Goal: Find specific page/section: Find specific page/section

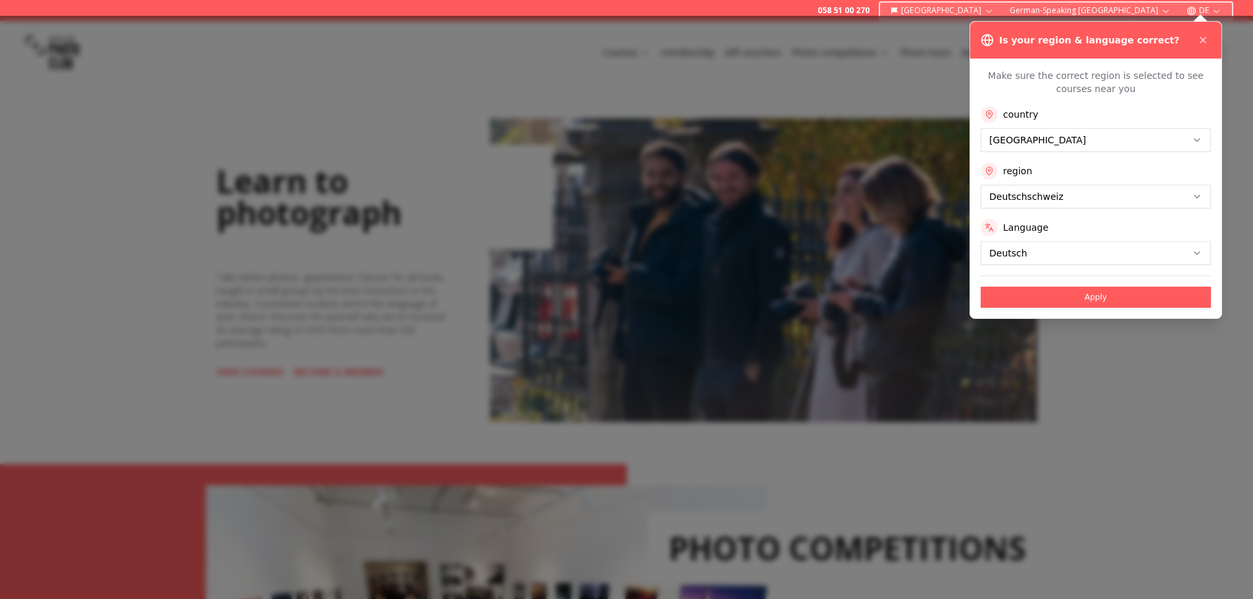
scroll to position [658, 0]
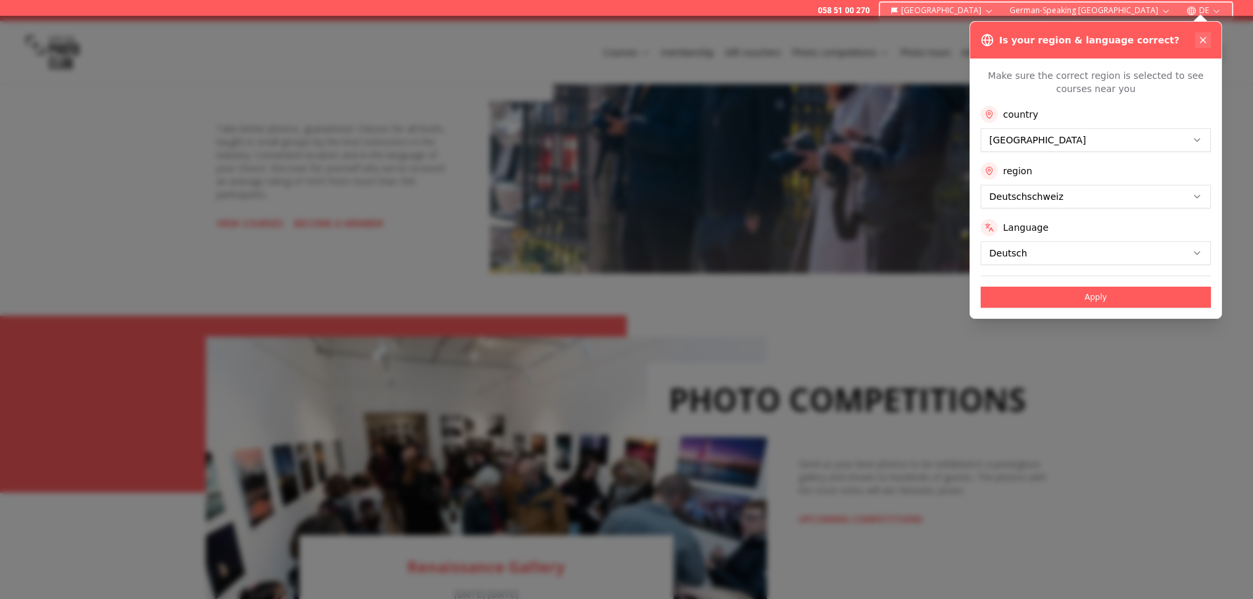
click at [1203, 40] on icon at bounding box center [1202, 40] width 11 height 11
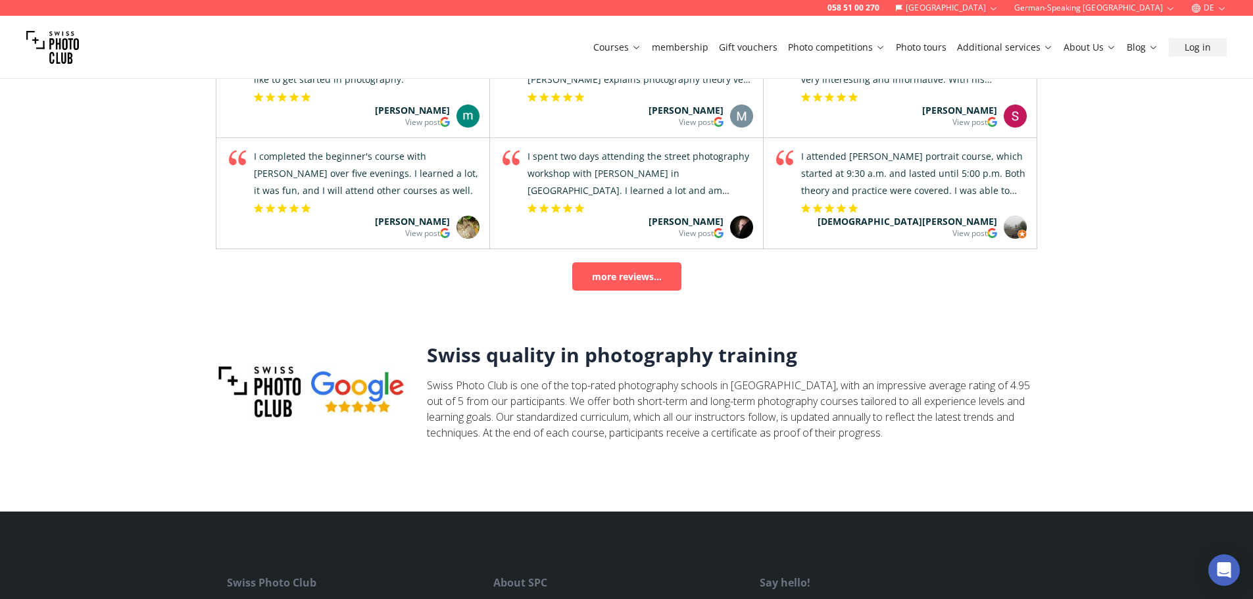
scroll to position [4344, 0]
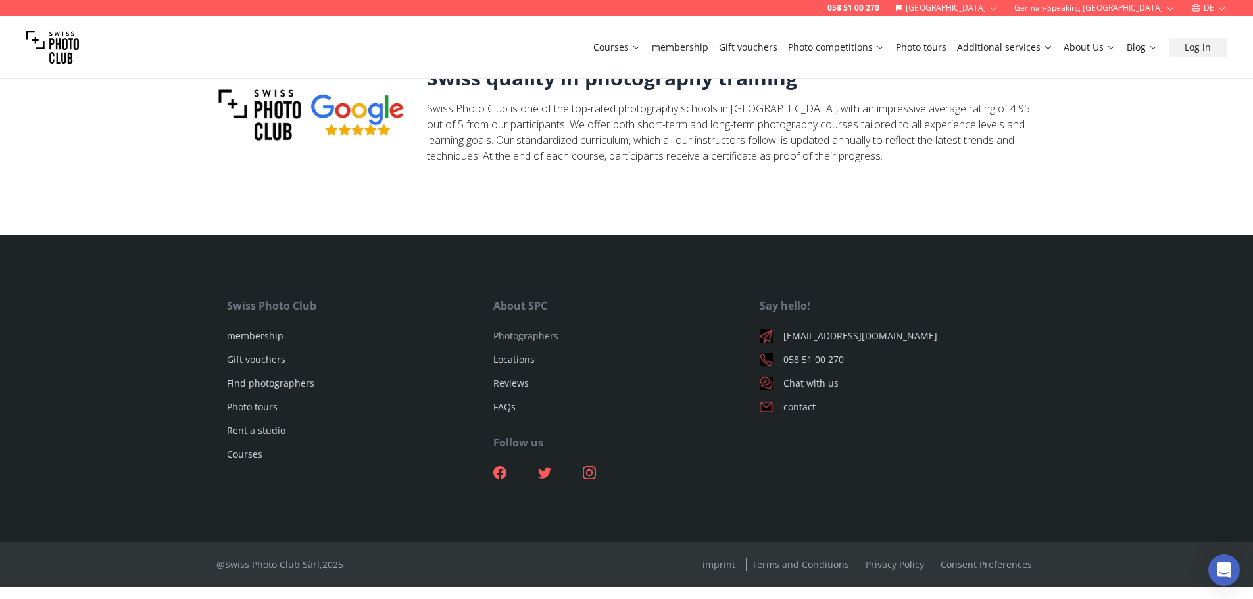
click at [516, 342] on font "Photographers" at bounding box center [525, 335] width 65 height 12
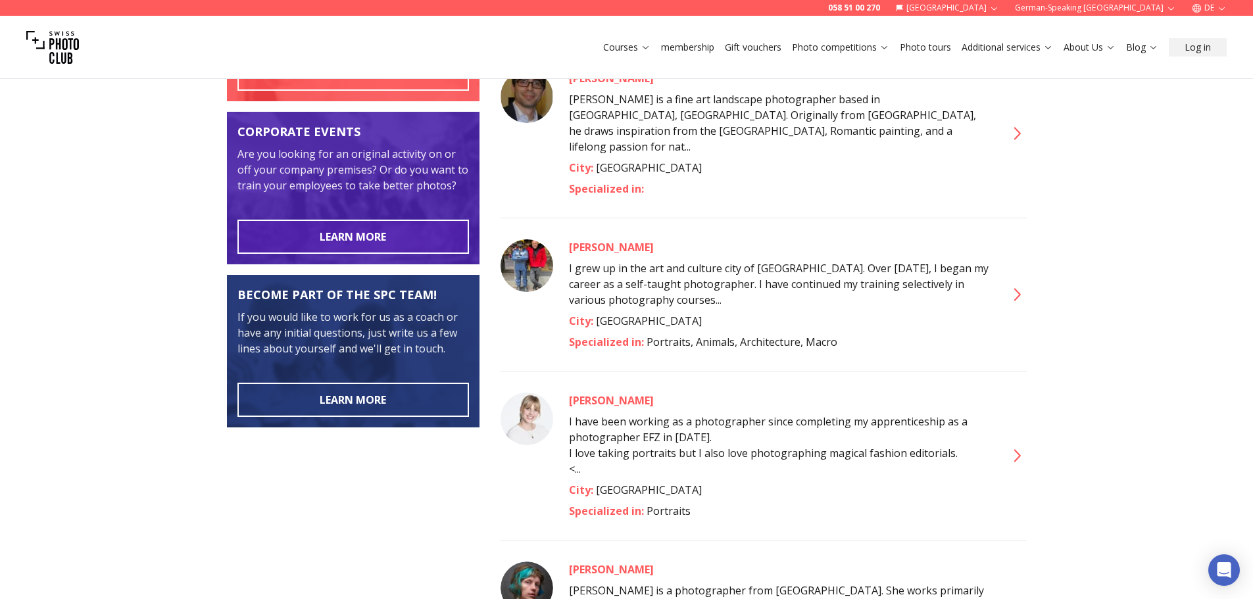
scroll to position [395, 0]
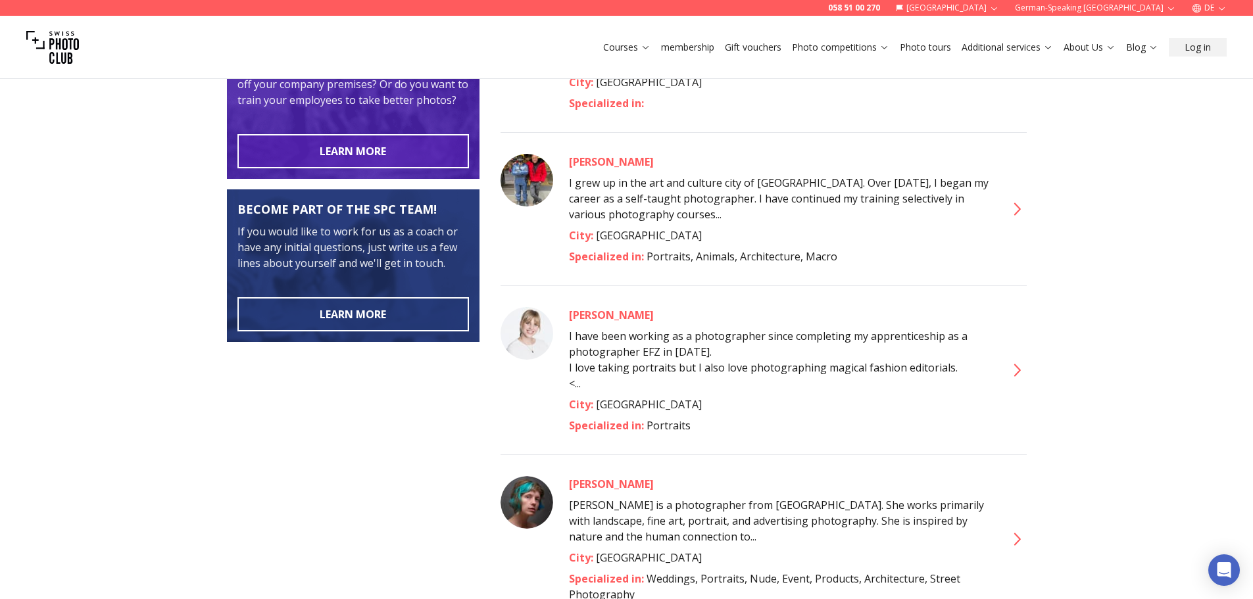
click at [595, 308] on font "[PERSON_NAME]" at bounding box center [611, 315] width 85 height 14
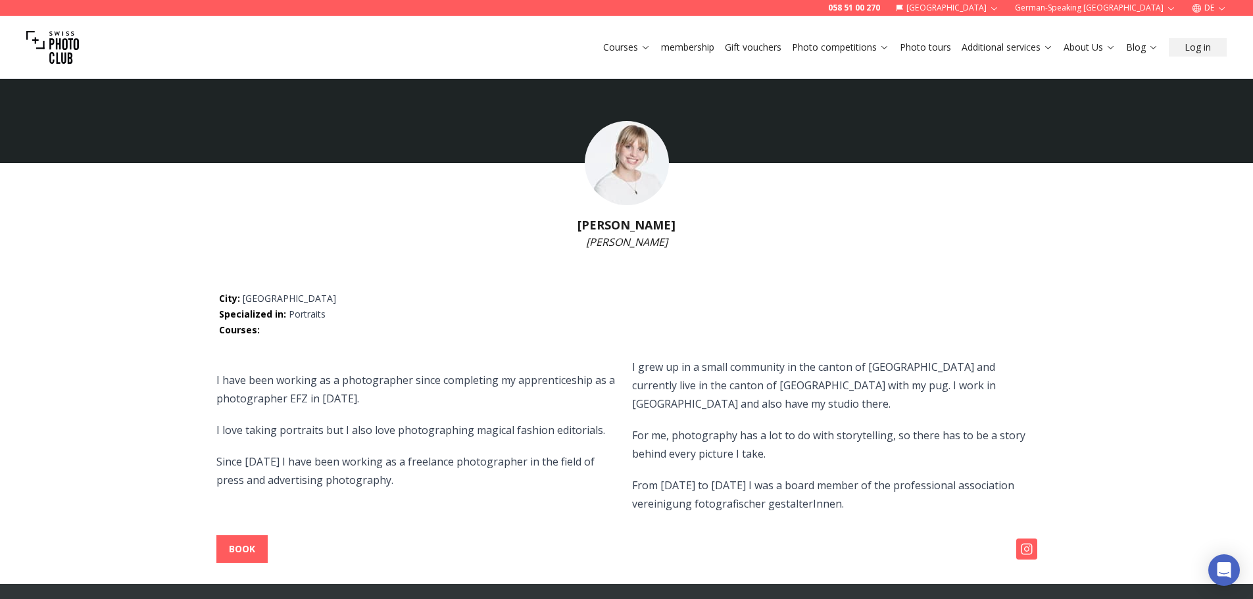
click at [1220, 9] on icon "button" at bounding box center [1221, 8] width 6 height 3
click at [1212, 57] on font "en" at bounding box center [1209, 60] width 11 height 9
